Goal: Find specific page/section: Find specific page/section

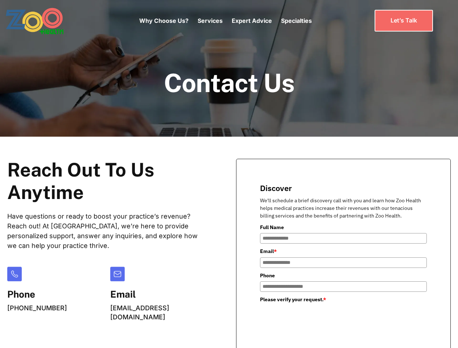
click at [225, 21] on div "Why Choose Us? Services Chronic Care Management Contract Optimization Denial An…" at bounding box center [225, 20] width 172 height 30
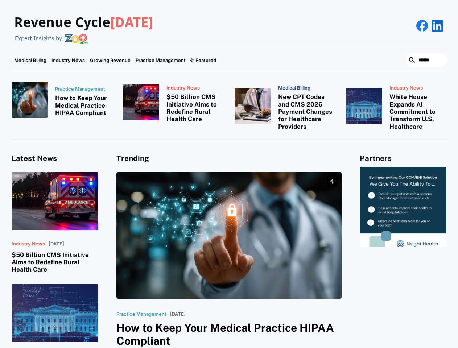
click at [202, 60] on div "Featured" at bounding box center [205, 60] width 21 height 6
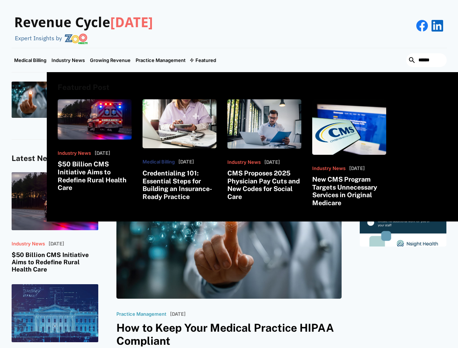
click at [379, 348] on html "Revenue Cycle [DATE] Expert Insights by Medical Billing Industry News Growing R…" at bounding box center [229, 174] width 458 height 348
